Goal: Information Seeking & Learning: Learn about a topic

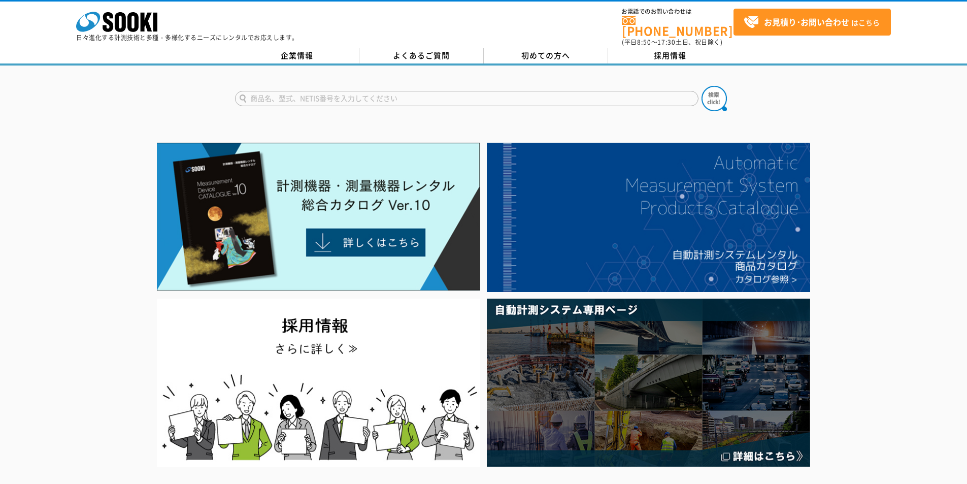
click at [574, 93] on input "text" at bounding box center [466, 98] width 463 height 15
type input "おとなし"
click at [710, 98] on img at bounding box center [714, 98] width 25 height 25
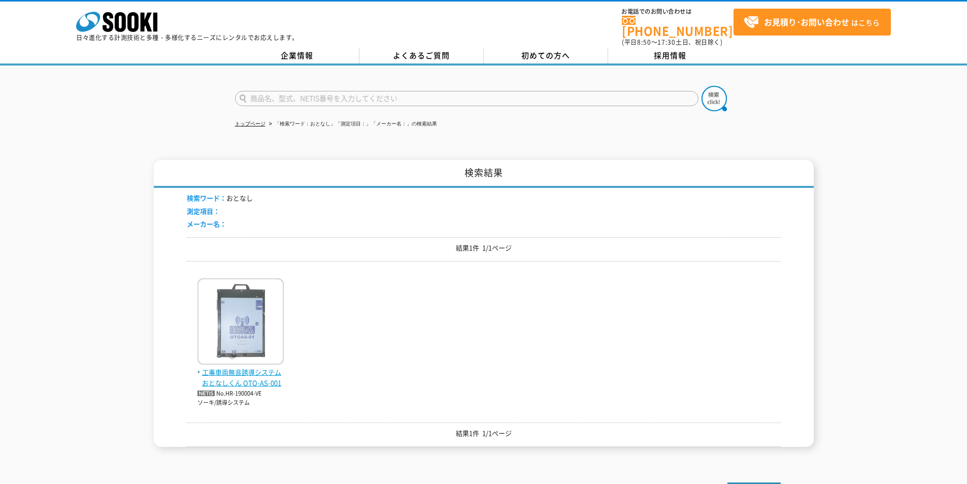
click at [255, 367] on span "工事車両無音誘導システム おとなしくん OTO-AS-001" at bounding box center [240, 377] width 86 height 21
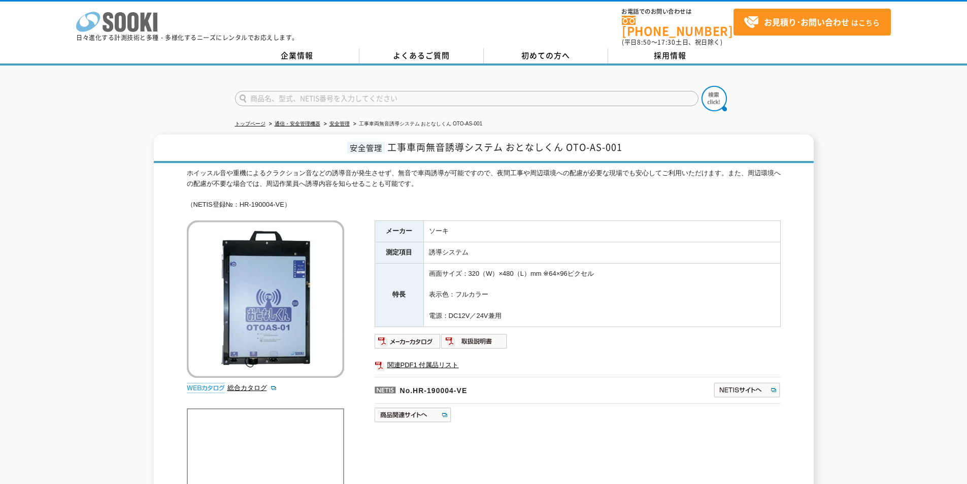
click at [127, 19] on icon "株式会社 ソーキ" at bounding box center [116, 22] width 81 height 20
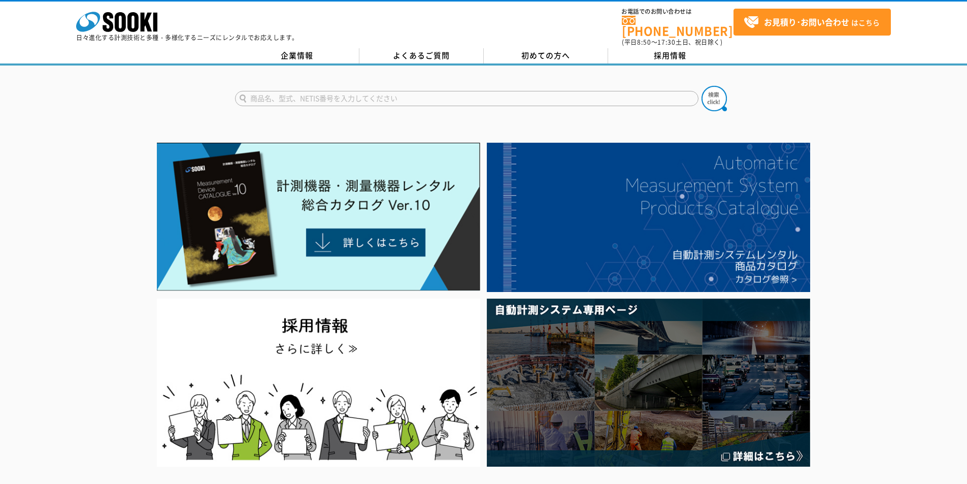
click at [397, 93] on input "text" at bounding box center [466, 98] width 463 height 15
type input "おとなし"
click at [702, 86] on button at bounding box center [714, 98] width 25 height 25
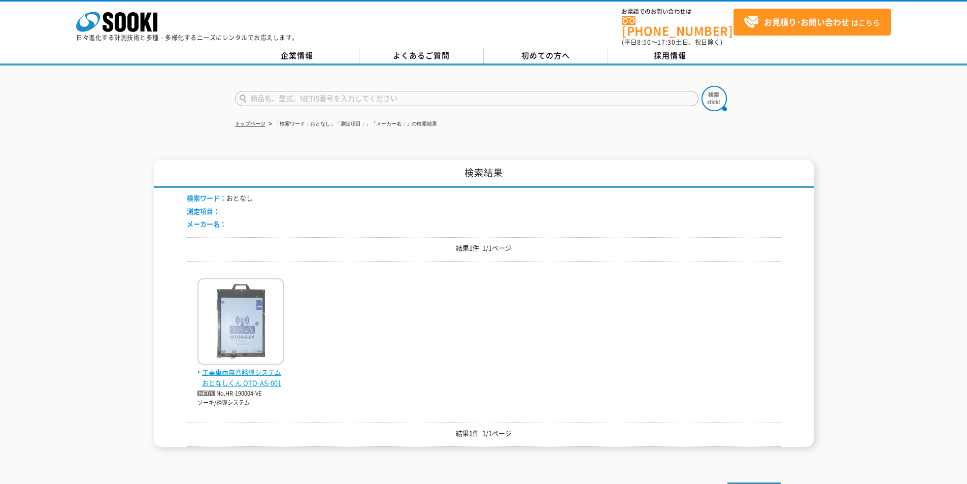
click at [260, 371] on span "工事車両無音誘導システム おとなしくん OTO-AS-001" at bounding box center [240, 377] width 86 height 21
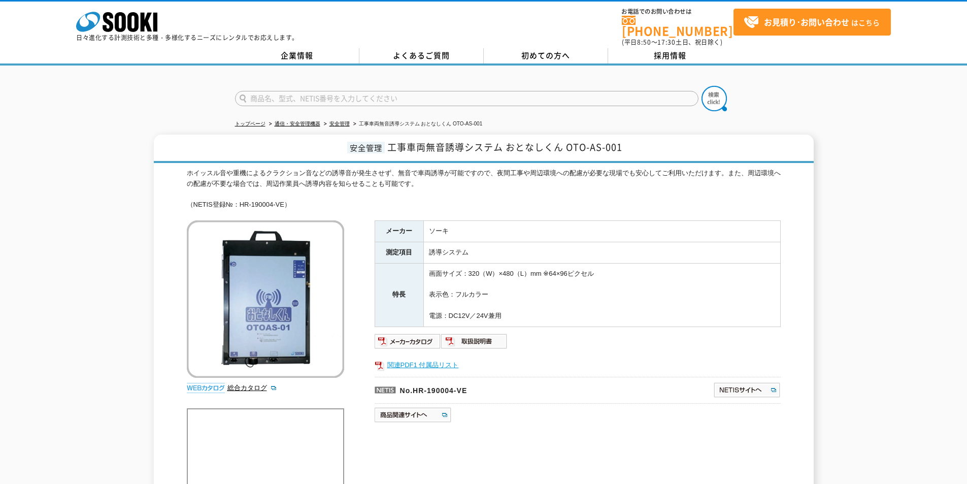
click at [432, 358] on link "関連PDF1 付属品リスト" at bounding box center [578, 364] width 406 height 13
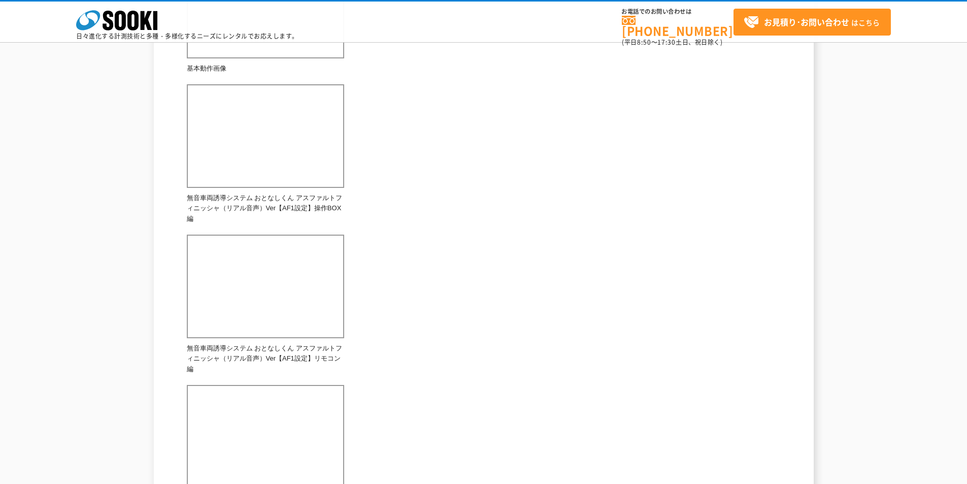
scroll to position [68, 0]
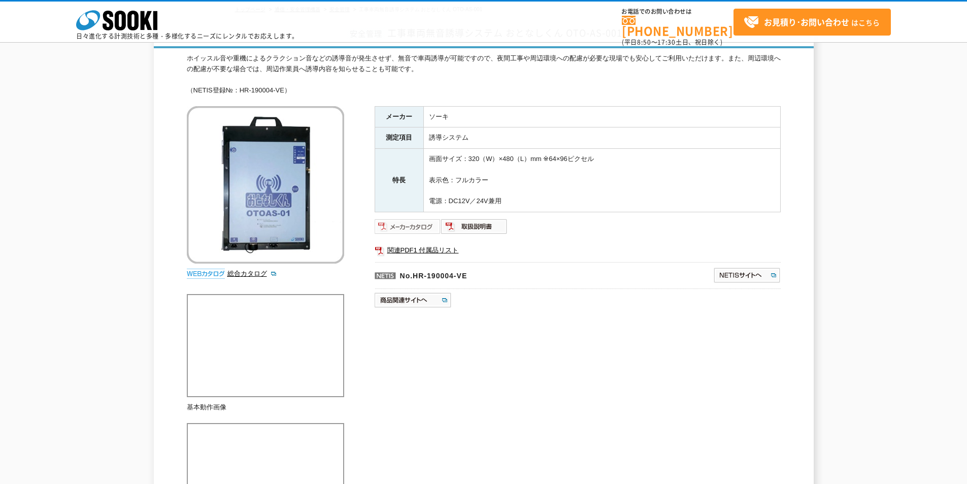
click at [414, 226] on img at bounding box center [408, 226] width 67 height 16
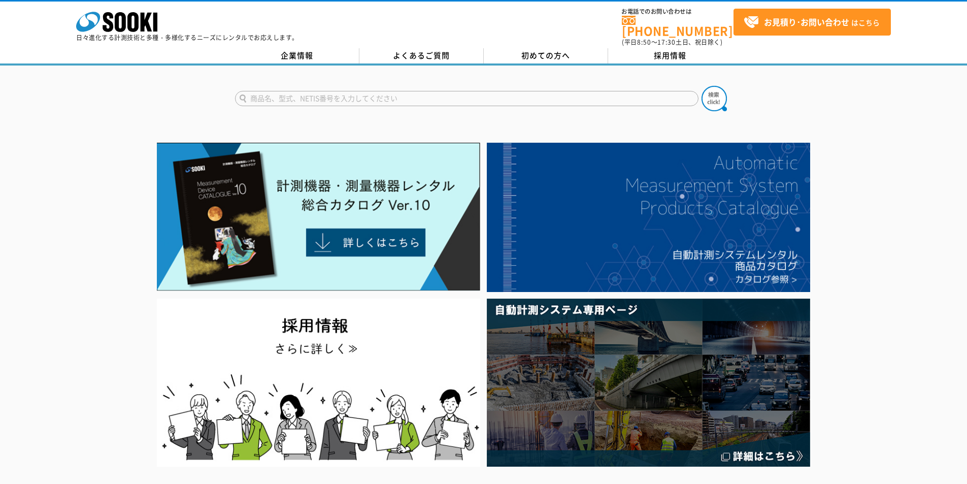
click at [453, 86] on form at bounding box center [483, 100] width 497 height 28
click at [453, 91] on input "text" at bounding box center [466, 98] width 463 height 15
type input "商品名、型式、NETIS番号を入力してください"
click at [500, 96] on input "text" at bounding box center [466, 98] width 463 height 15
type input "WBG"
